Goal: Feedback & Contribution: Submit feedback/report problem

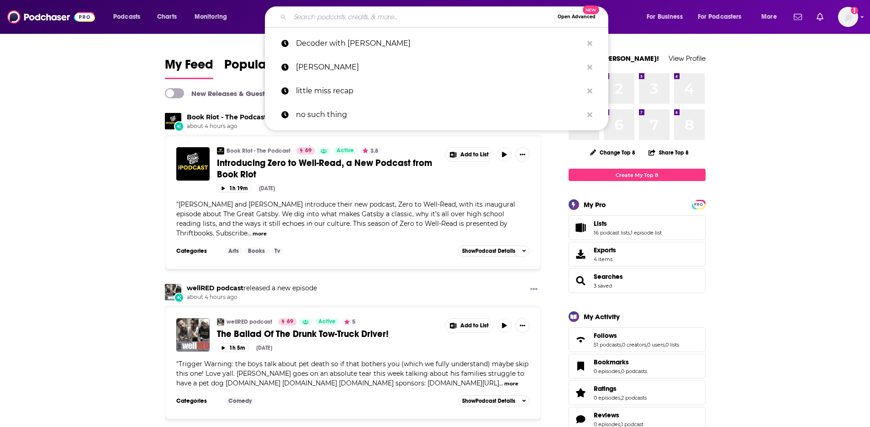
click at [340, 20] on input "Search podcasts, credits, & more..." at bounding box center [422, 17] width 264 height 15
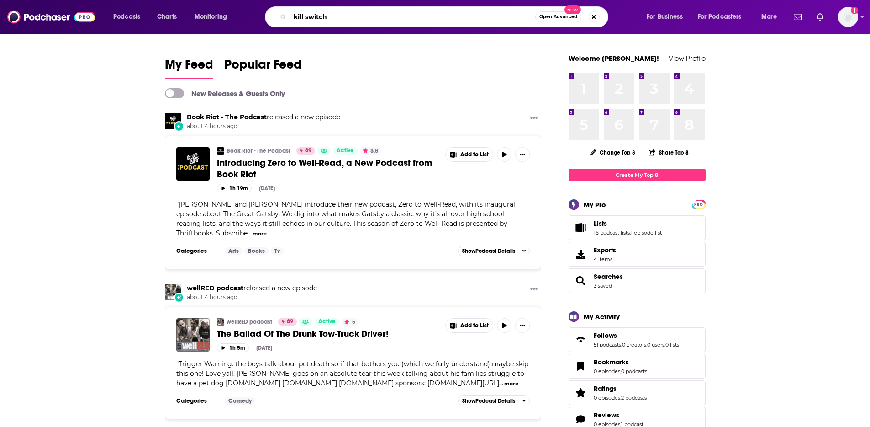
type input "kill switch"
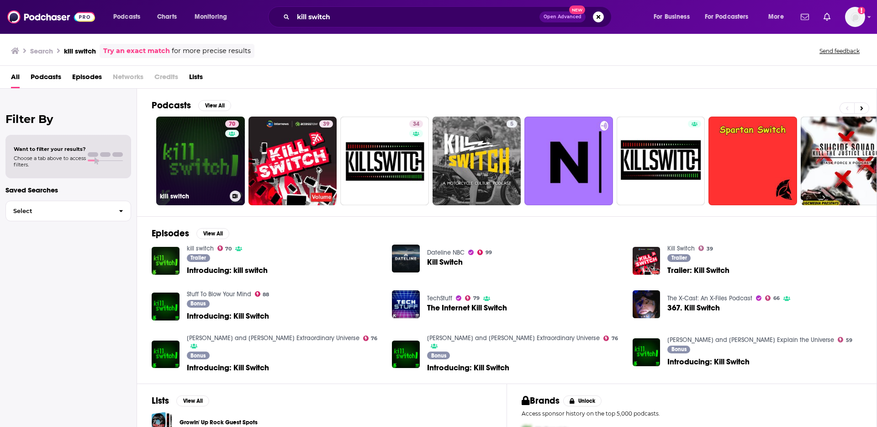
click at [202, 127] on link "70 kill switch" at bounding box center [200, 161] width 89 height 89
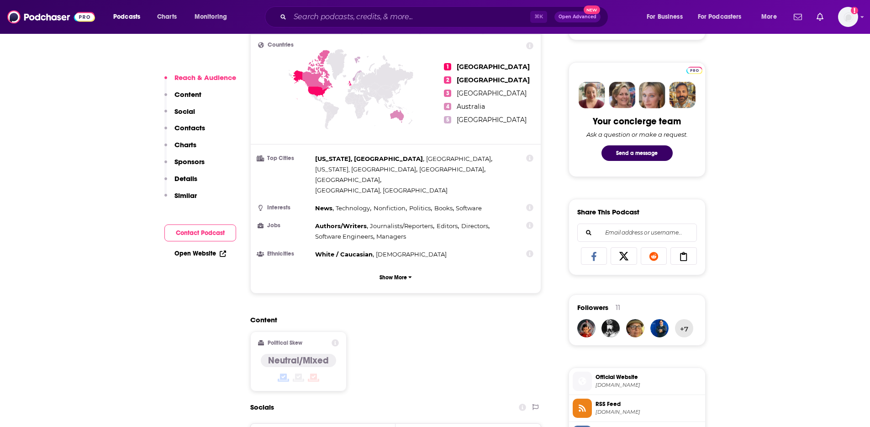
scroll to position [107, 0]
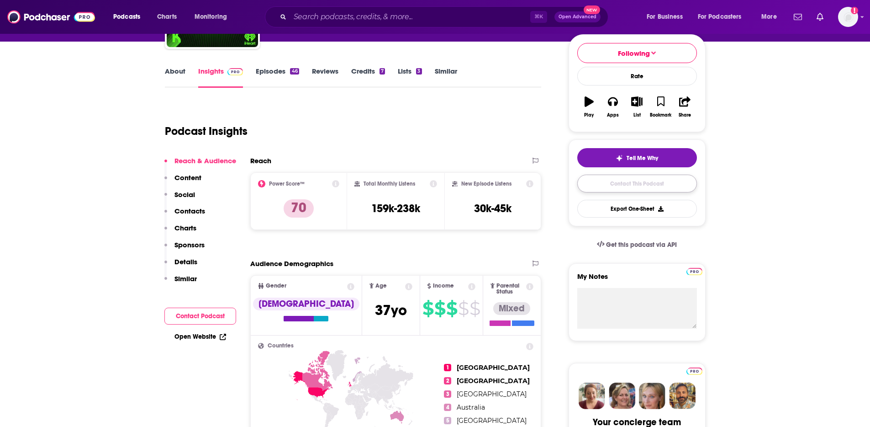
click at [636, 177] on link "Contact This Podcast" at bounding box center [638, 184] width 120 height 18
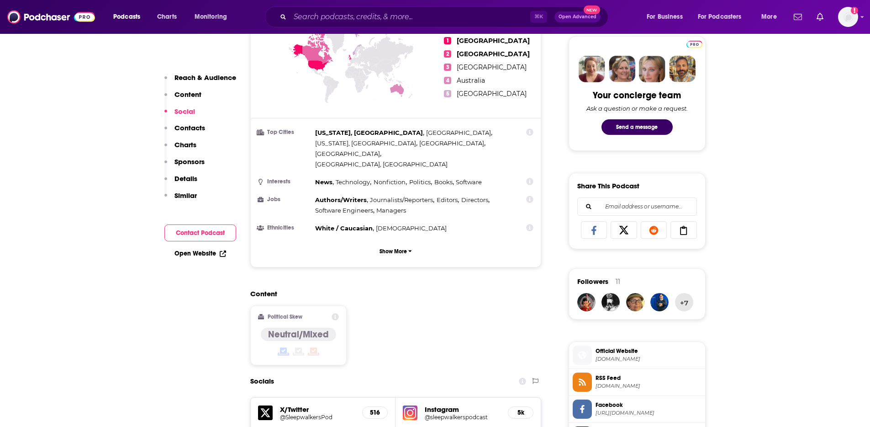
scroll to position [442, 0]
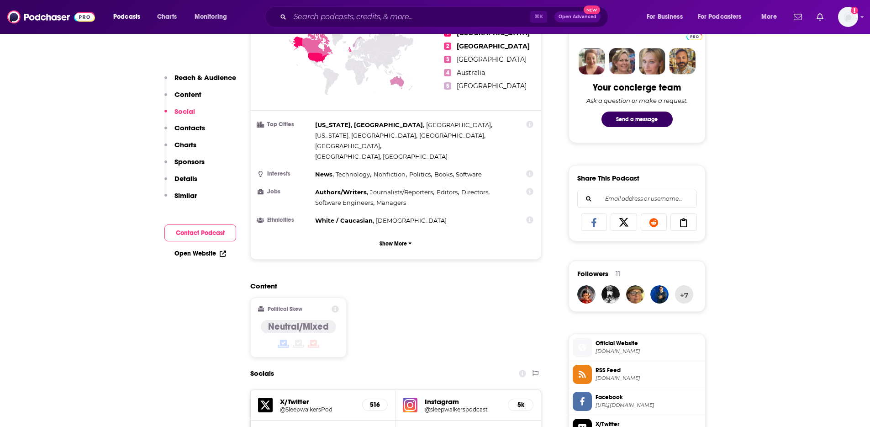
click at [626, 127] on div "Your concierge team Ask a question or make a request. Send a message" at bounding box center [638, 85] width 120 height 97
click at [626, 124] on button "Send a message" at bounding box center [637, 119] width 71 height 16
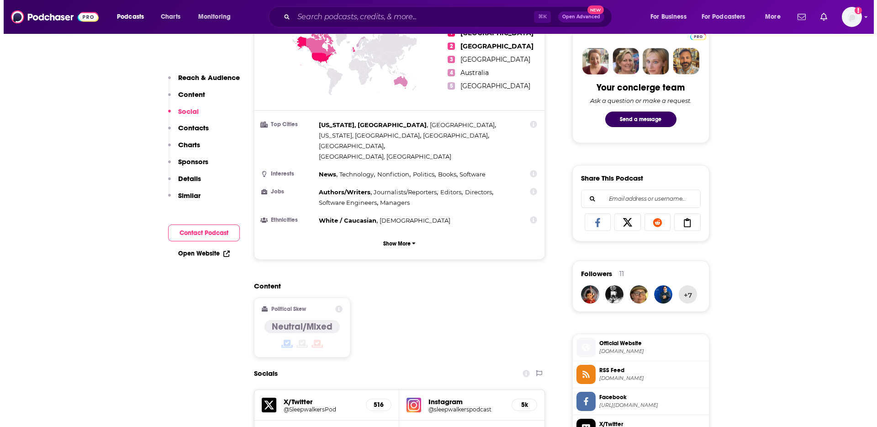
scroll to position [0, 0]
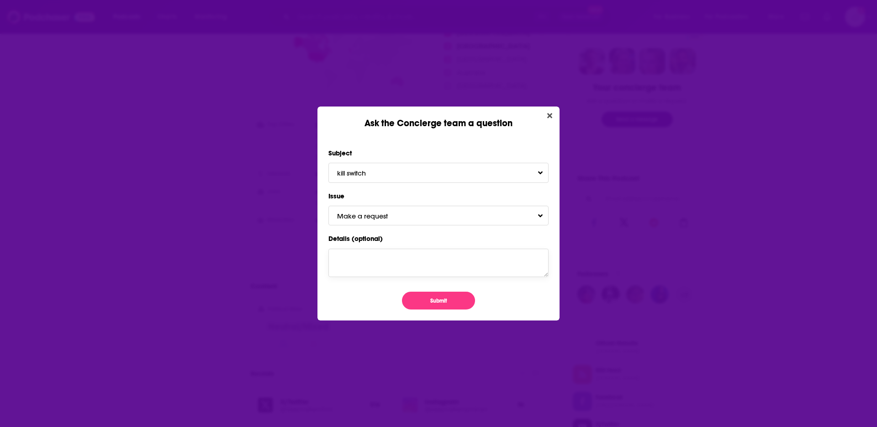
click at [429, 263] on textarea "Details (optional)" at bounding box center [439, 263] width 220 height 28
click at [407, 217] on button "Make a request" at bounding box center [439, 216] width 220 height 20
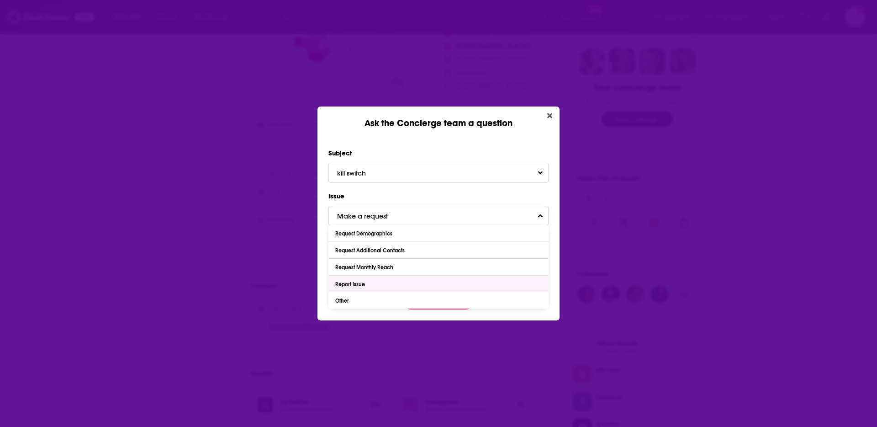
click at [379, 285] on div "Report Issue" at bounding box center [439, 284] width 220 height 16
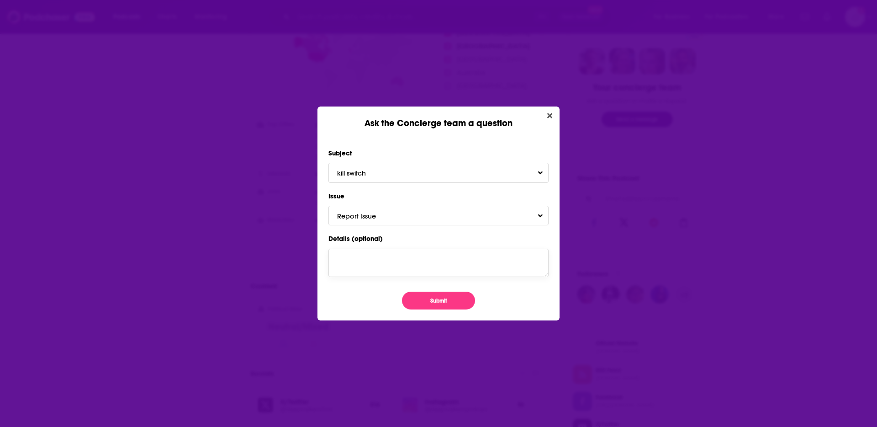
click at [385, 268] on textarea "Details (optional)" at bounding box center [439, 263] width 220 height 28
type textarea "This is now hosted by [PERSON_NAME] and the other hosts should be removed. The …"
click at [435, 295] on button "Submit" at bounding box center [438, 301] width 73 height 18
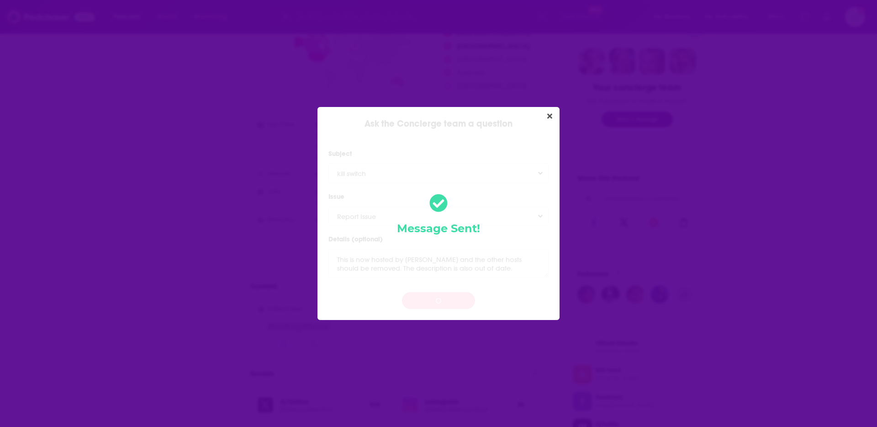
click at [439, 302] on div "Message Sent!" at bounding box center [439, 213] width 242 height 213
click at [555, 111] on button "Close" at bounding box center [550, 116] width 12 height 11
